Goal: Information Seeking & Learning: Learn about a topic

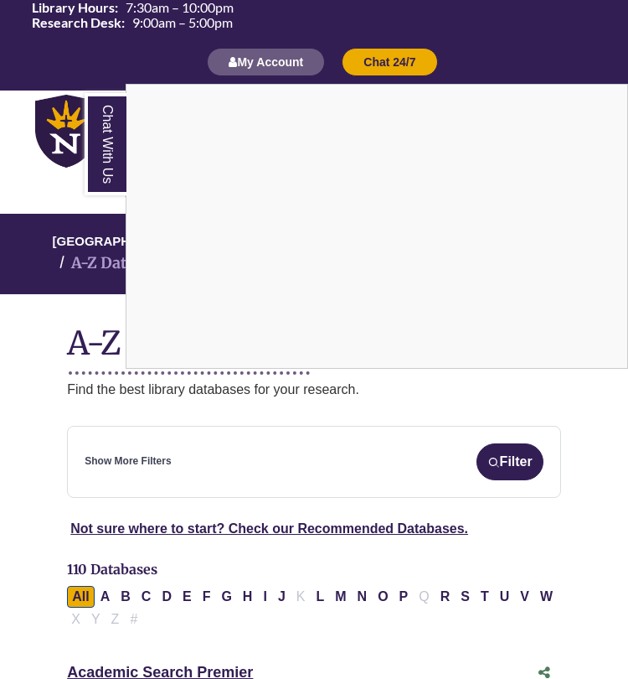
click at [25, 391] on div "Chat With Us" at bounding box center [314, 339] width 628 height 679
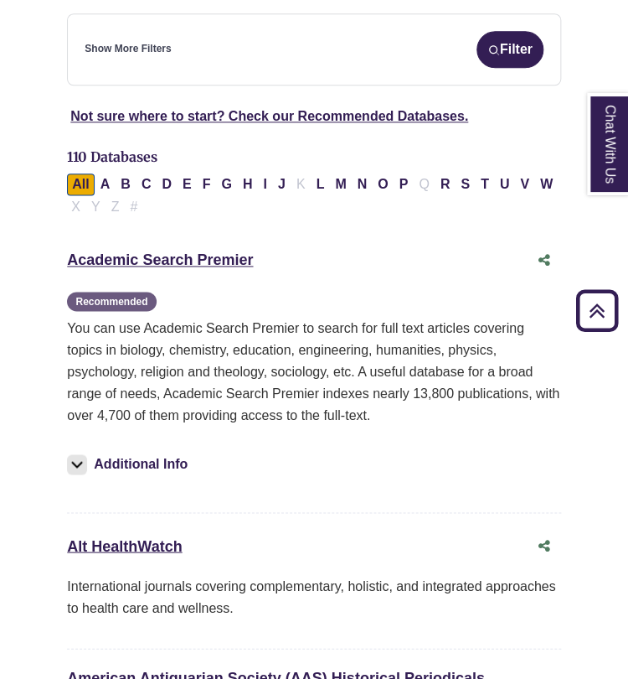
scroll to position [414, 0]
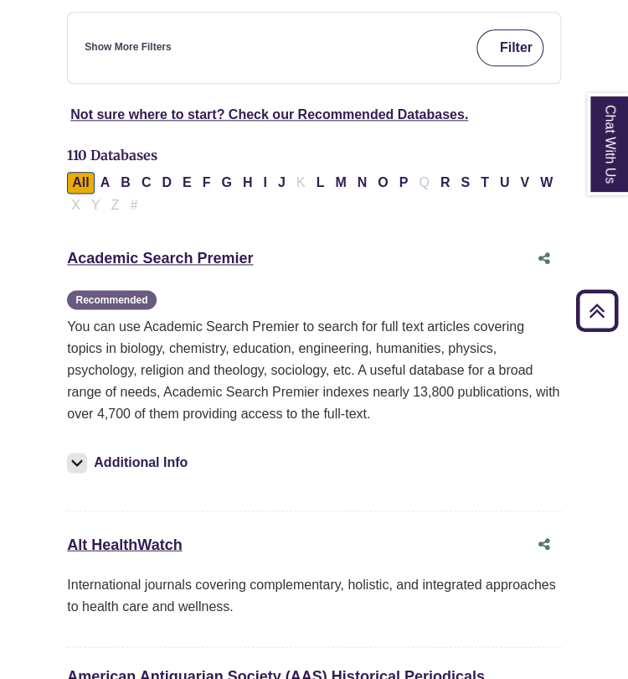
click at [494, 29] on button "Filter" at bounding box center [510, 47] width 67 height 37
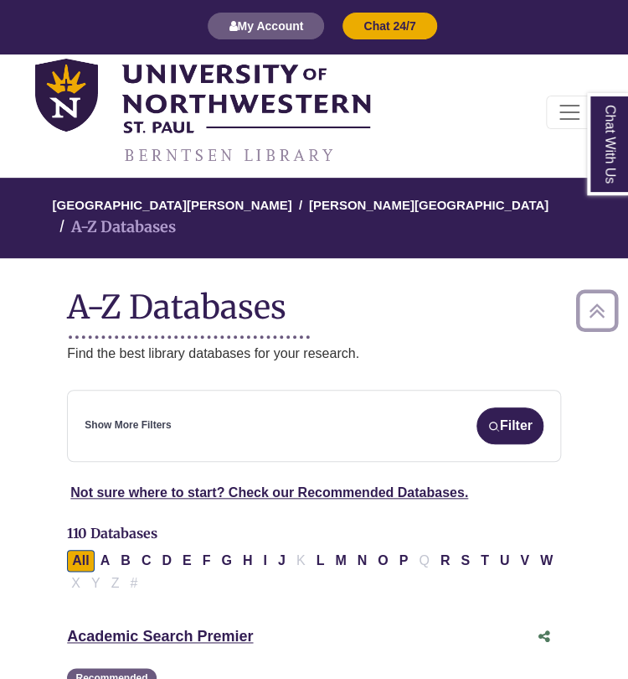
scroll to position [12, 0]
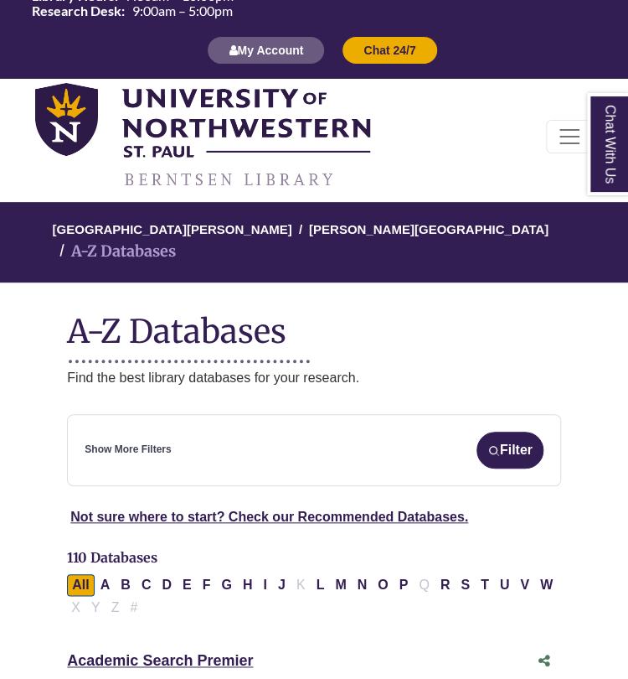
click at [204, 437] on div "Show More Filters Filter" at bounding box center [314, 449] width 459 height 37
click at [162, 441] on link "Show More Filters" at bounding box center [128, 449] width 86 height 16
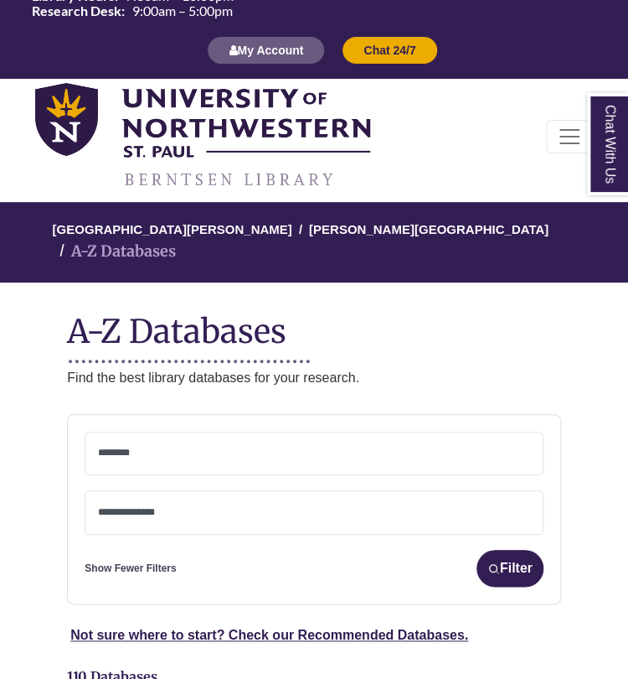
click at [124, 447] on textarea "Search" at bounding box center [314, 453] width 432 height 13
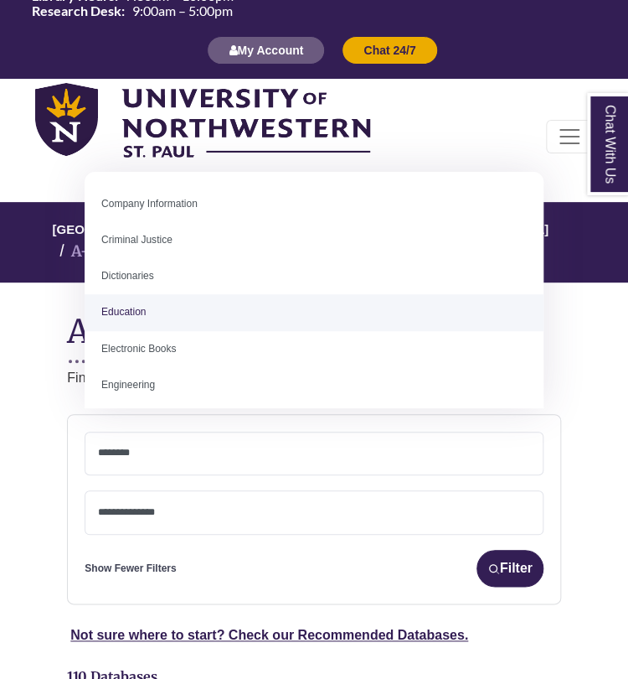
scroll to position [364, 0]
select select "*****"
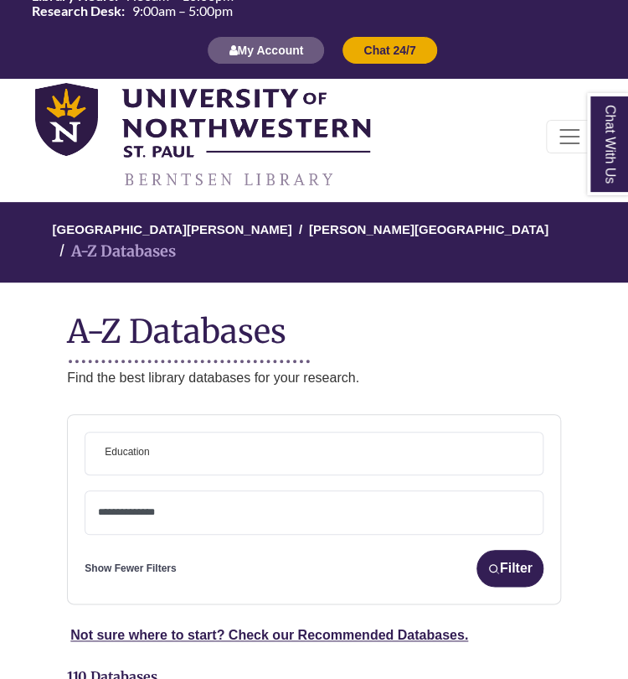
scroll to position [214, 0]
click at [192, 432] on span "× Education" at bounding box center [314, 453] width 432 height 43
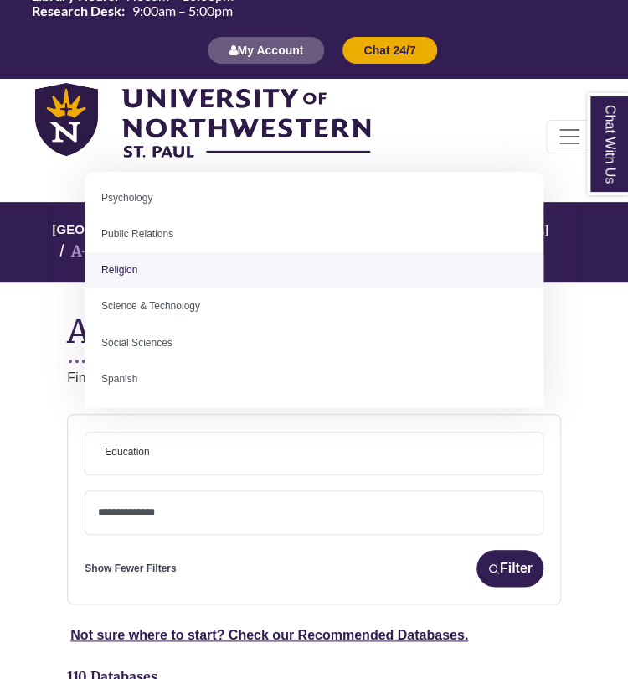
scroll to position [1344, 0]
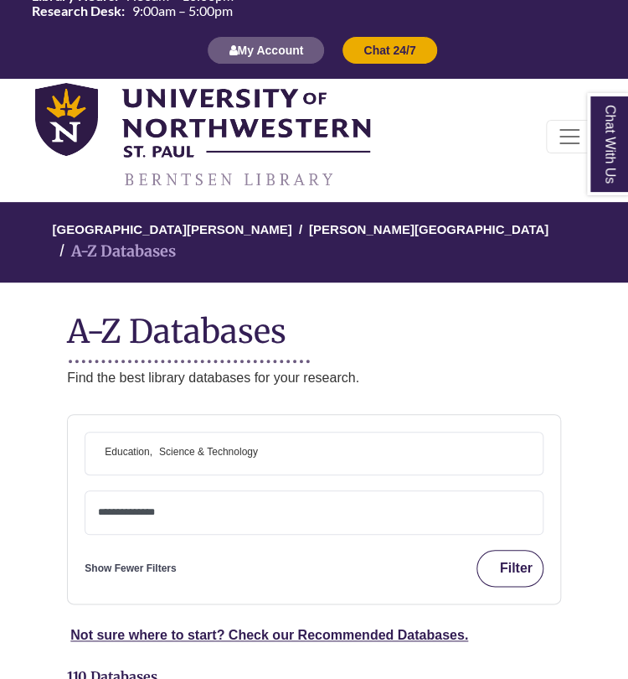
click at [494, 550] on button "Filter" at bounding box center [510, 568] width 67 height 37
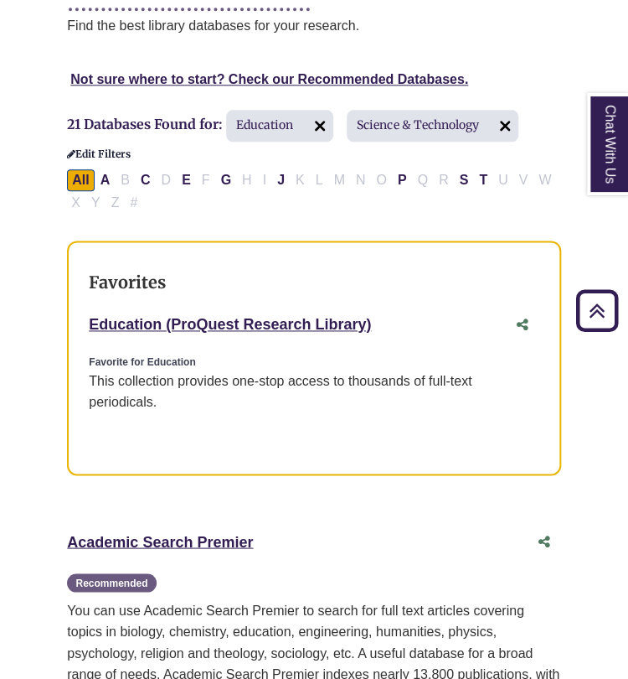
scroll to position [353, 0]
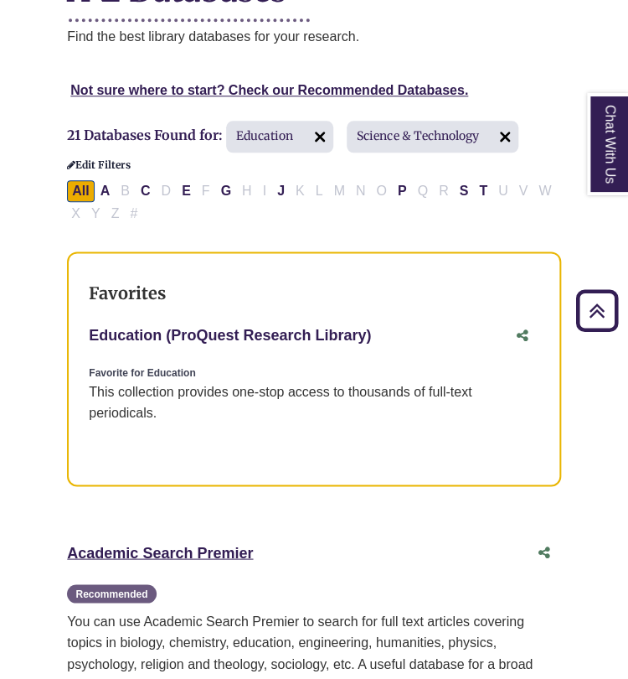
click at [315, 327] on link "Education (ProQuest Research Library) This link opens in a new window" at bounding box center [230, 335] width 282 height 17
click at [194, 544] on link "Academic Search Premier This link opens in a new window" at bounding box center [160, 552] width 186 height 17
